Goal: Information Seeking & Learning: Learn about a topic

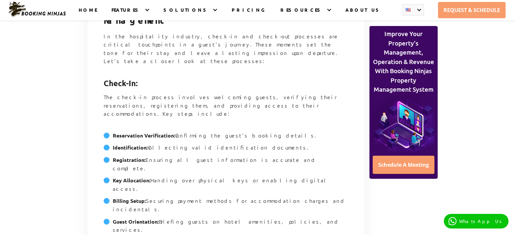
scroll to position [545, 0]
drag, startPoint x: 101, startPoint y: 60, endPoint x: 279, endPoint y: 136, distance: 193.0
copy ul "Reservation Verification: Confirming the guest’s booking details. Identificatio…"
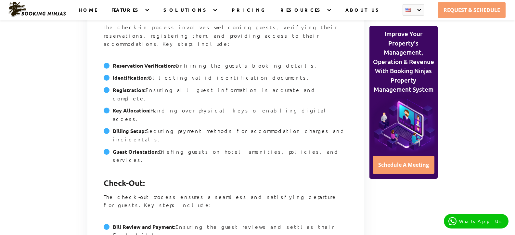
scroll to position [623, 0]
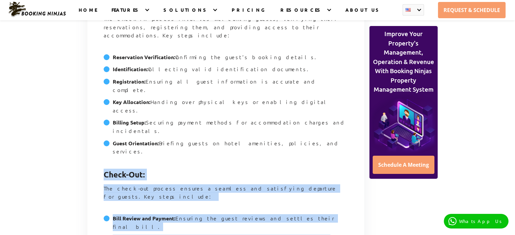
drag, startPoint x: 105, startPoint y: 67, endPoint x: 284, endPoint y: 158, distance: 201.5
copy article "Check-Out: The check-out process ensures a seamless and satisfying departure fo…"
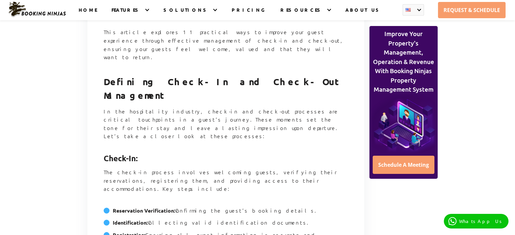
scroll to position [468, 0]
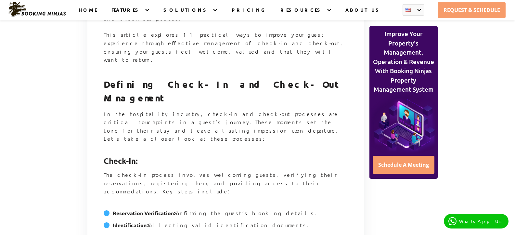
drag, startPoint x: 103, startPoint y: 98, endPoint x: 142, endPoint y: 101, distance: 39.0
copy strong "Check-In:"
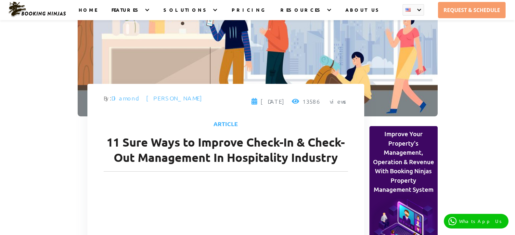
scroll to position [0, 0]
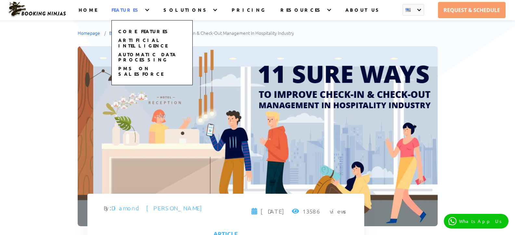
click at [151, 9] on div "CORE FEATURES ARTIFICIAL INTELLIGENCE AUTOMATIC DATA PROCESSING PMS on SALESFOR…" at bounding box center [151, 46] width 81 height 78
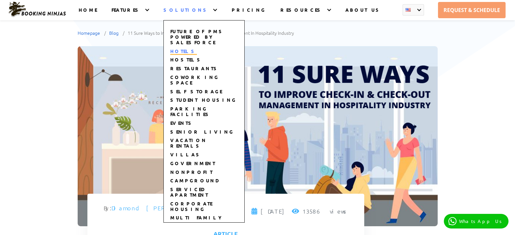
click at [197, 48] on link "HOTELS" at bounding box center [183, 51] width 27 height 7
